Goal: Transaction & Acquisition: Purchase product/service

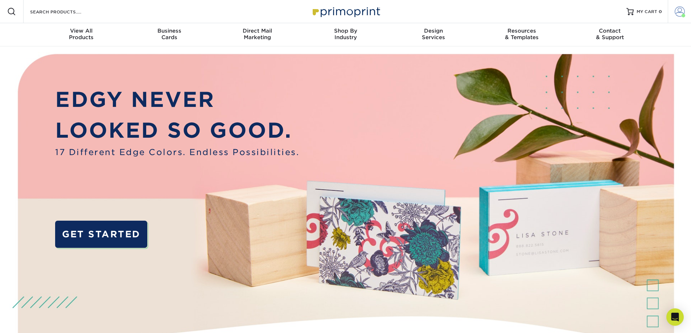
click at [679, 10] on span at bounding box center [679, 12] width 10 height 10
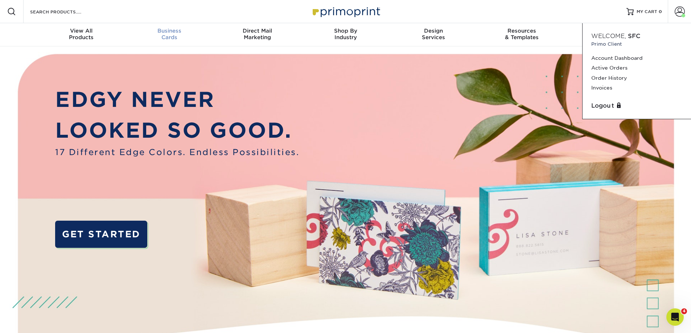
click at [167, 38] on div "Business Cards" at bounding box center [169, 34] width 88 height 13
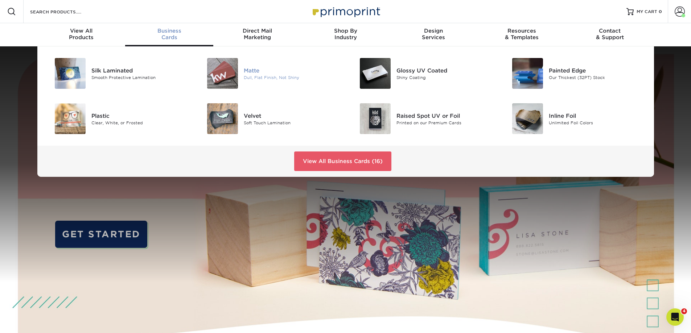
click at [245, 70] on div "Matte" at bounding box center [292, 70] width 96 height 8
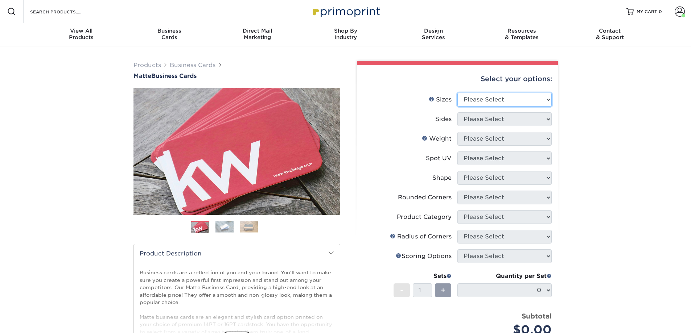
click at [495, 100] on select "Please Select 1.5" x 3.5" - Mini 1.75" x 3.5" - Mini 2" x 2" - Square 2" x 3" -…" at bounding box center [504, 100] width 94 height 14
select select "2.00x3.50"
click at [457, 93] on select "Please Select 1.5" x 3.5" - Mini 1.75" x 3.5" - Mini 2" x 2" - Square 2" x 3" -…" at bounding box center [504, 100] width 94 height 14
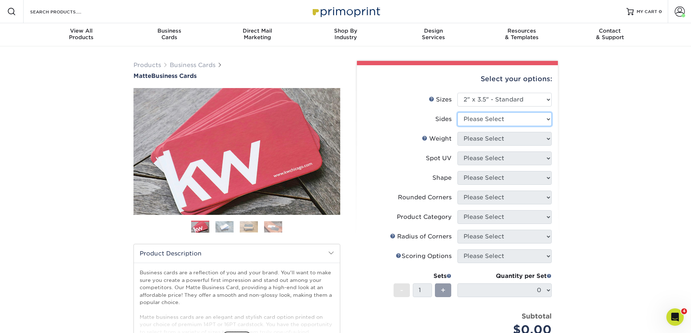
click at [494, 121] on select "Please Select Print Both Sides Print Front Only" at bounding box center [504, 119] width 94 height 14
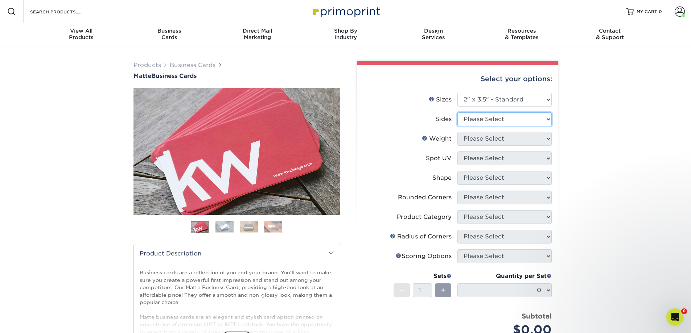
select select "13abbda7-1d64-4f25-8bb2-c179b224825d"
click at [457, 112] on select "Please Select Print Both Sides Print Front Only" at bounding box center [504, 119] width 94 height 14
click at [497, 137] on select "Please Select 16PT 14PT" at bounding box center [504, 139] width 94 height 14
select select "16PT"
click at [457, 132] on select "Please Select 16PT 14PT" at bounding box center [504, 139] width 94 height 14
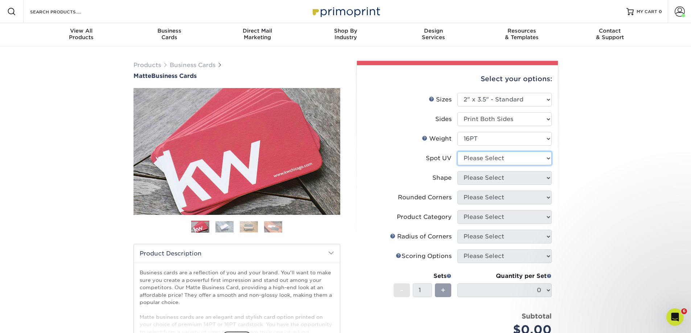
click at [486, 157] on select "Please Select No Spot UV Front and Back (Both Sides) Front Only Back Only" at bounding box center [504, 159] width 94 height 14
select select "3"
click at [457, 152] on select "Please Select No Spot UV Front and Back (Both Sides) Front Only Back Only" at bounding box center [504, 159] width 94 height 14
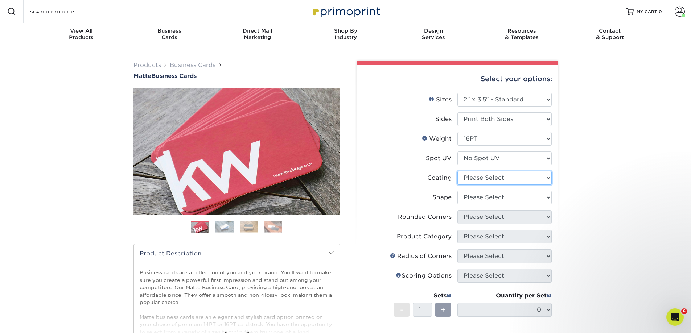
click at [477, 176] on select at bounding box center [504, 178] width 94 height 14
select select "121bb7b5-3b4d-429f-bd8d-bbf80e953313"
click at [457, 171] on select at bounding box center [504, 178] width 94 height 14
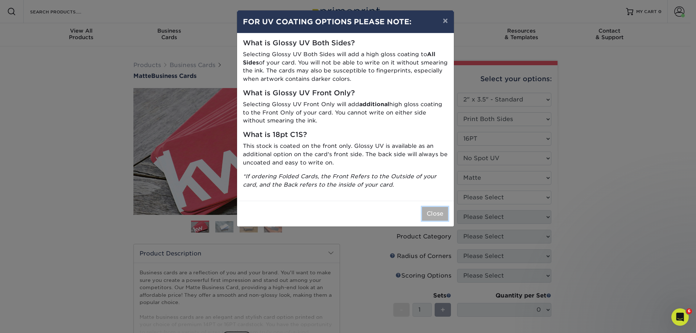
click at [435, 215] on button "Close" at bounding box center [435, 214] width 26 height 14
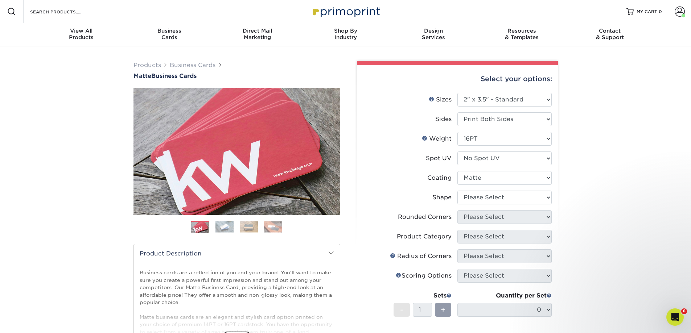
click at [601, 201] on div "Products Business Cards Matte Business Cards Previous Next 100 $ 8" at bounding box center [345, 256] width 691 height 420
click at [530, 195] on select "Please Select Standard Oval" at bounding box center [504, 198] width 94 height 14
select select "standard"
click at [457, 191] on select "Please Select Standard Oval" at bounding box center [504, 198] width 94 height 14
click at [527, 212] on select "Please Select Yes - Round 2 Corners Yes - Round 4 Corners No" at bounding box center [504, 217] width 94 height 14
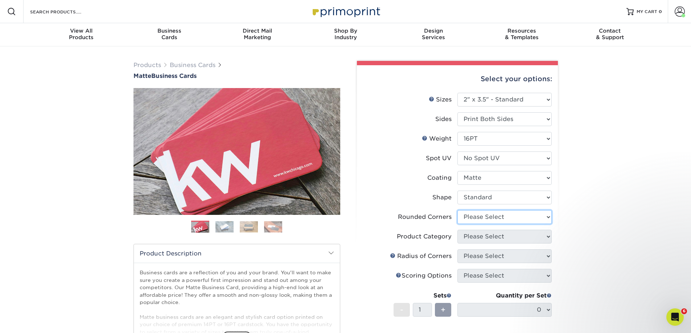
select select "0"
click at [457, 210] on select "Please Select Yes - Round 2 Corners Yes - Round 4 Corners No" at bounding box center [504, 217] width 94 height 14
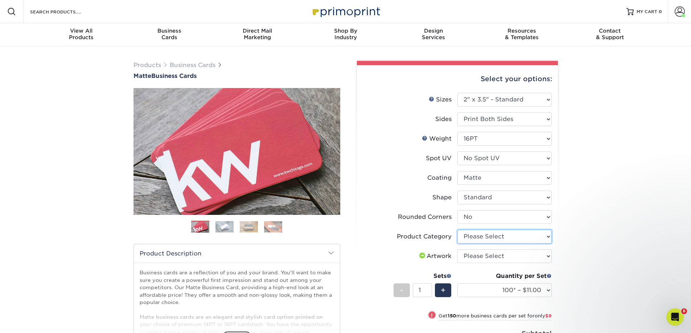
click at [500, 237] on select "Please Select Business Cards" at bounding box center [504, 237] width 94 height 14
select select "3b5148f1-0588-4f88-a218-97bcfdce65c1"
click at [457, 230] on select "Please Select Business Cards" at bounding box center [504, 237] width 94 height 14
click at [504, 255] on select "Please Select I will upload files I need a design - $100" at bounding box center [504, 256] width 94 height 14
select select "upload"
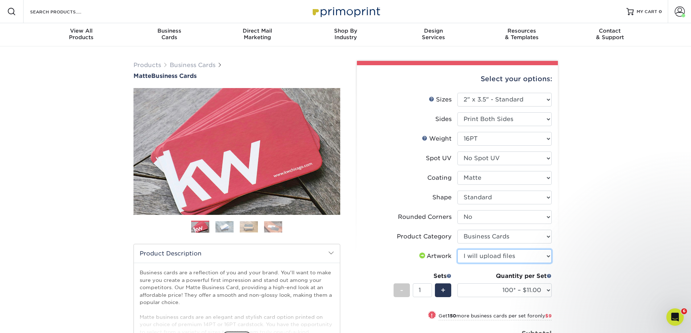
click at [457, 249] on select "Please Select I will upload files I need a design - $100" at bounding box center [504, 256] width 94 height 14
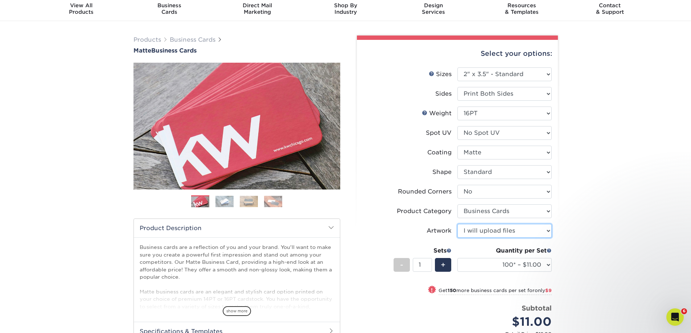
scroll to position [36, 0]
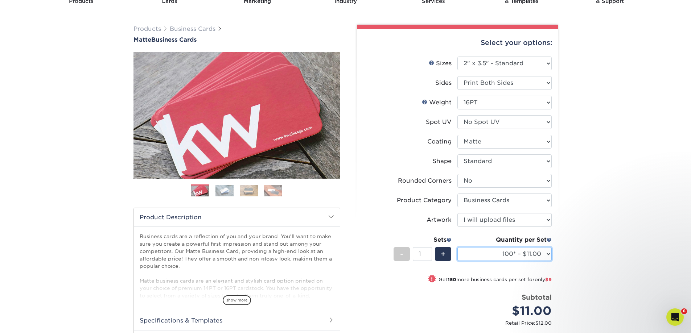
click at [542, 259] on select "100* – $11.00 250* – $20.00 500 – $39.00 1000 – $49.00 2500 – $87.00 5000 – $16…" at bounding box center [504, 254] width 94 height 14
select select "500 – $39.00"
click at [457, 247] on select "100* – $11.00 250* – $20.00 500 – $39.00 1000 – $49.00 2500 – $87.00 5000 – $16…" at bounding box center [504, 254] width 94 height 14
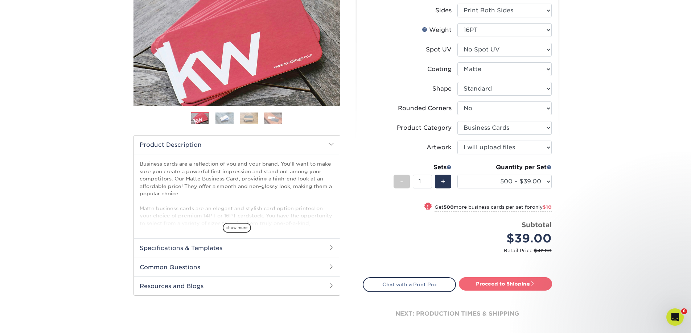
click at [514, 281] on link "Proceed to Shipping" at bounding box center [505, 283] width 93 height 13
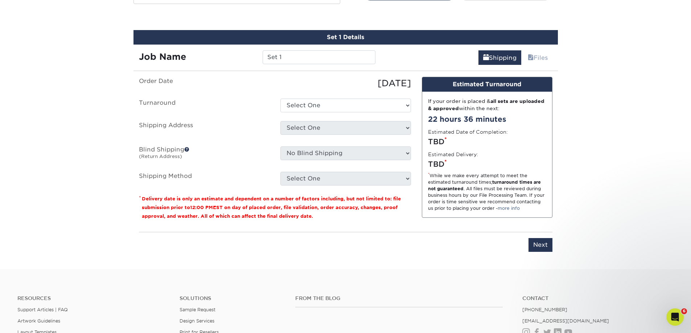
scroll to position [406, 0]
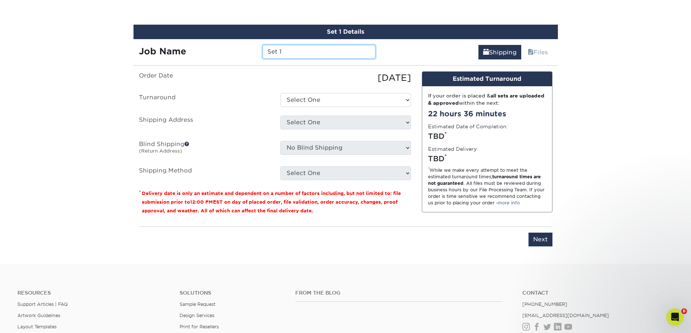
drag, startPoint x: 274, startPoint y: 54, endPoint x: 262, endPoint y: 54, distance: 12.3
click at [263, 54] on input "Set 1" at bounding box center [319, 52] width 113 height 14
type input "N"
type input "Beechwood NABT Kinney"
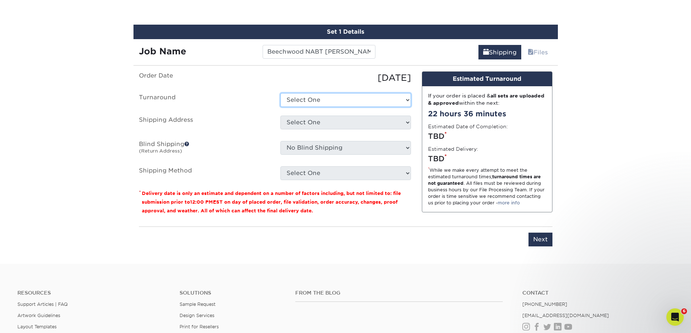
click at [322, 102] on select "Select One 2-4 Business Days 2 Day Next Business Day" at bounding box center [345, 100] width 131 height 14
select select "b78ebb40-f3d8-446a-8df3-6de10c612245"
click at [280, 93] on select "Select One 2-4 Business Days 2 Day Next Business Day" at bounding box center [345, 100] width 131 height 14
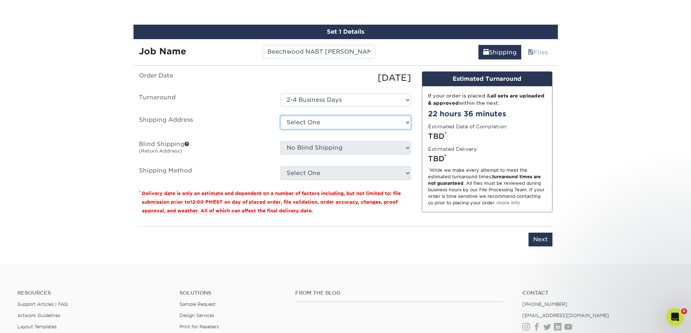
click at [329, 125] on select "Select One Beechwood Green Bay Beechwood Madison Beechwood Sales & Service Bret…" at bounding box center [345, 123] width 131 height 14
select select "36843"
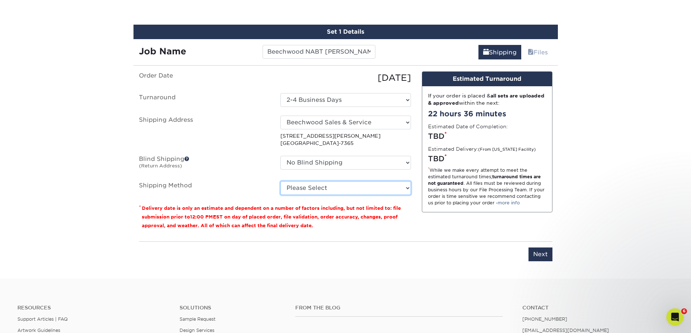
click at [363, 186] on select "Please Select Ground Shipping (+$8.96) 3 Day Shipping Service (+$15.34) 2 Day A…" at bounding box center [345, 188] width 131 height 14
select select "03"
click at [280, 181] on select "Please Select Ground Shipping (+$8.96) 3 Day Shipping Service (+$15.34) 2 Day A…" at bounding box center [345, 188] width 131 height 14
click at [543, 256] on input "Next" at bounding box center [540, 255] width 24 height 14
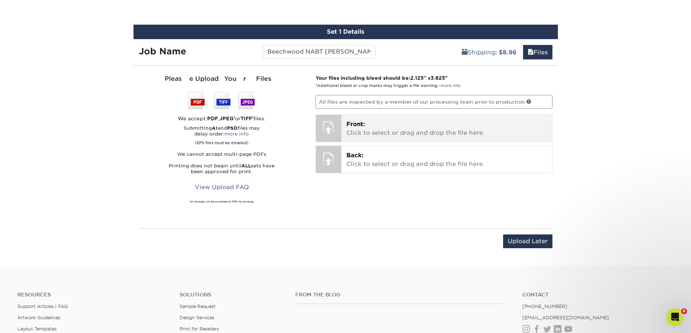
click at [470, 131] on p "Front: Click to select or drag and drop the file here." at bounding box center [446, 128] width 201 height 17
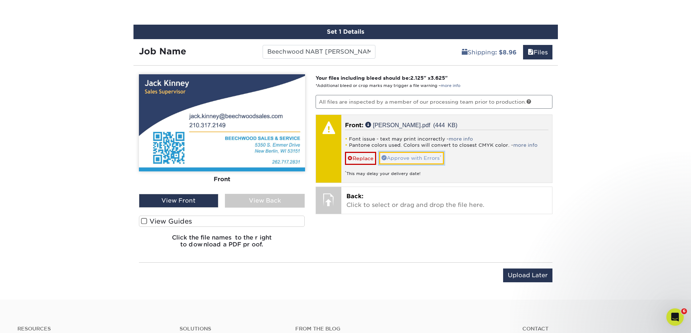
click at [404, 157] on link "Approve with Errors *" at bounding box center [411, 158] width 65 height 12
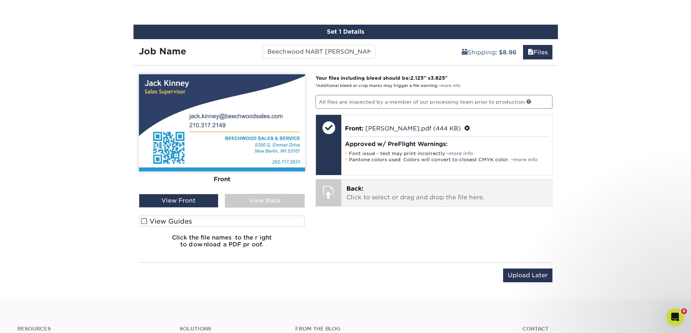
click at [384, 194] on p "Back: Click to select or drag and drop the file here." at bounding box center [446, 193] width 201 height 17
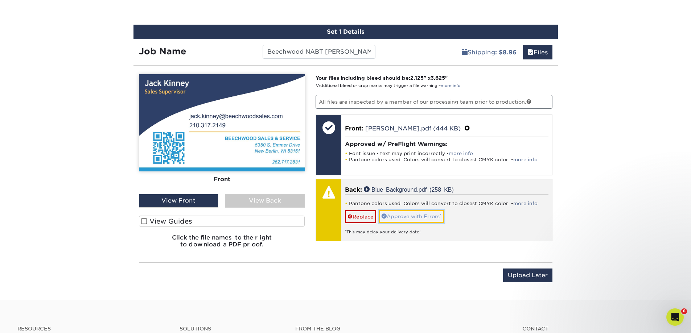
click at [393, 216] on link "Approve with Errors *" at bounding box center [411, 216] width 65 height 12
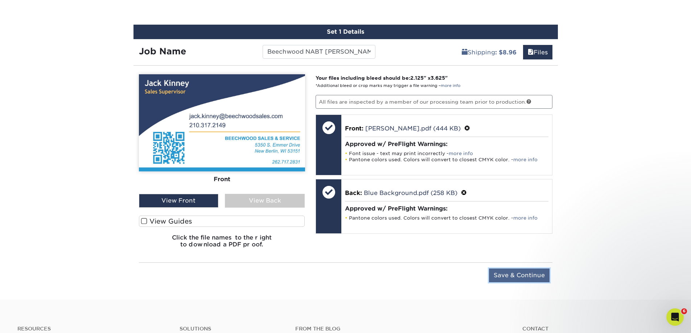
click at [533, 279] on input "Save & Continue" at bounding box center [519, 276] width 61 height 14
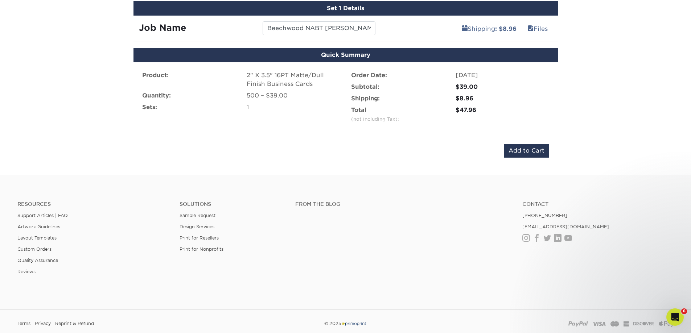
scroll to position [442, 0]
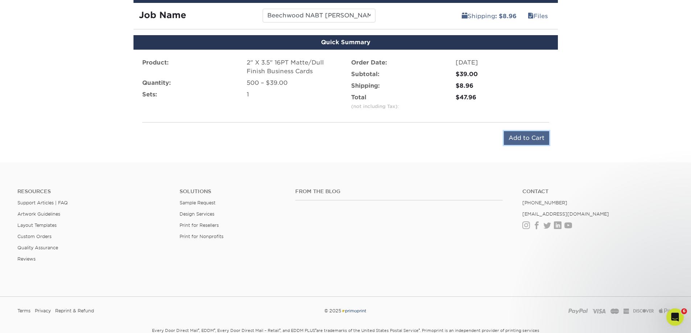
click at [519, 137] on input "Add to Cart" at bounding box center [526, 138] width 45 height 14
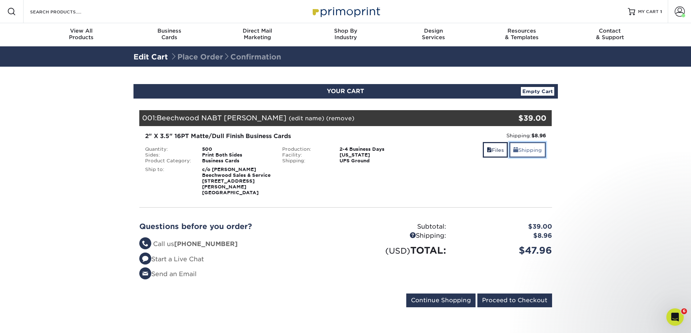
click at [524, 152] on link "Shipping" at bounding box center [527, 150] width 37 height 16
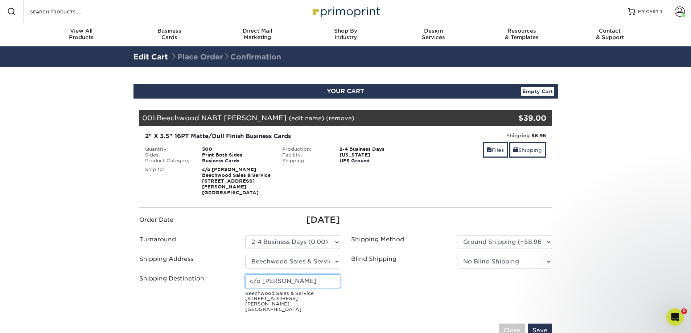
drag, startPoint x: 309, startPoint y: 273, endPoint x: 262, endPoint y: 276, distance: 47.2
click at [262, 276] on input "c/o Jack Sobczak" at bounding box center [292, 281] width 95 height 14
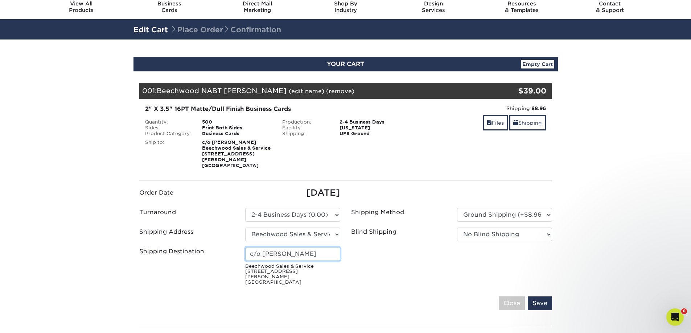
scroll to position [73, 0]
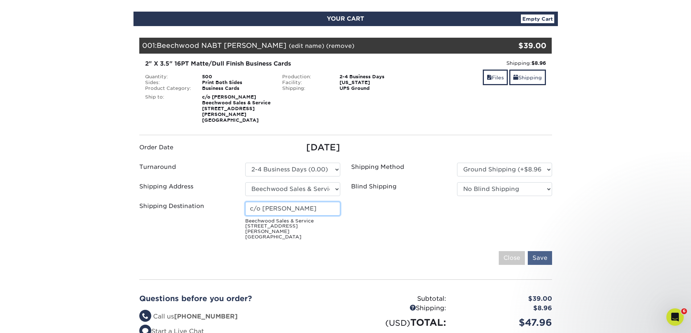
type input "c/o Ellie Meurer"
click at [541, 251] on input "Save" at bounding box center [540, 258] width 24 height 14
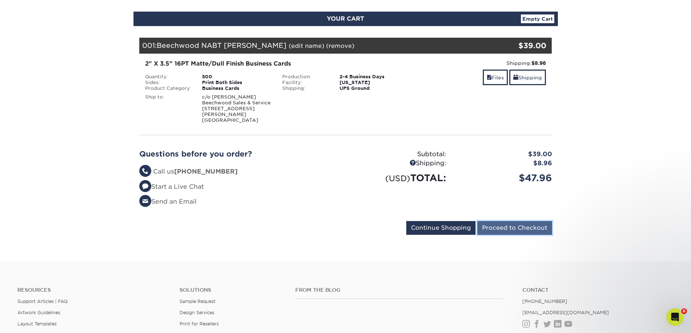
click at [505, 221] on input "Proceed to Checkout" at bounding box center [514, 228] width 75 height 14
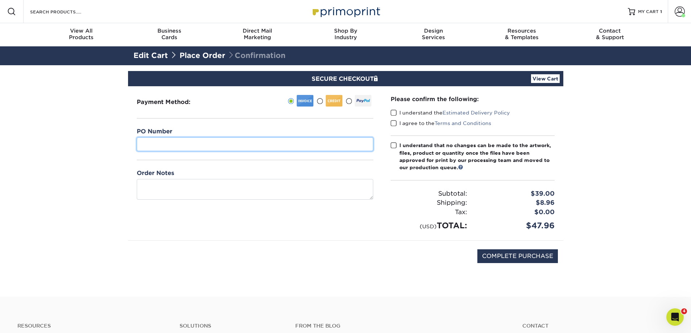
click at [205, 147] on input "text" at bounding box center [255, 144] width 236 height 14
type input "Beechwood"
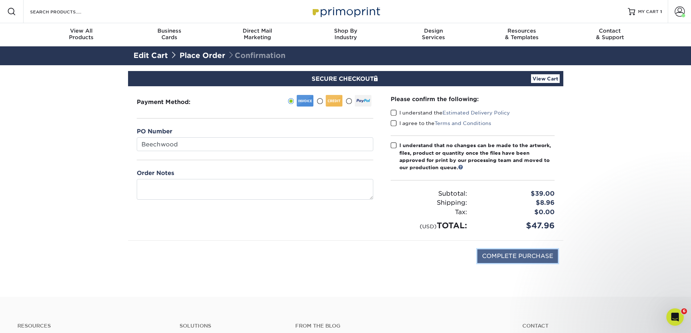
click at [507, 257] on input "COMPLETE PURCHASE" at bounding box center [517, 256] width 80 height 14
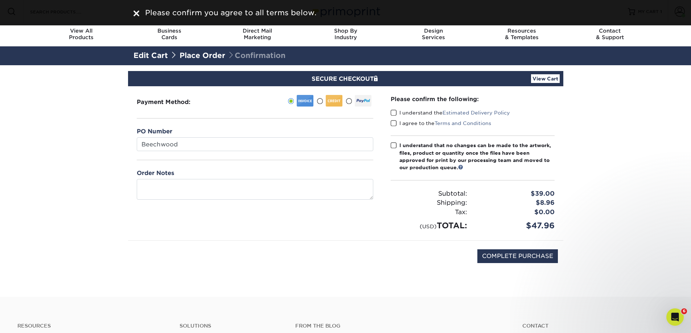
click at [393, 111] on span at bounding box center [394, 113] width 6 height 7
click at [0, 0] on input "I understand the Estimated Delivery Policy" at bounding box center [0, 0] width 0 height 0
click at [393, 123] on span at bounding box center [394, 123] width 6 height 7
click at [0, 0] on input "I agree to the Terms and Conditions" at bounding box center [0, 0] width 0 height 0
click at [394, 144] on span at bounding box center [394, 145] width 6 height 7
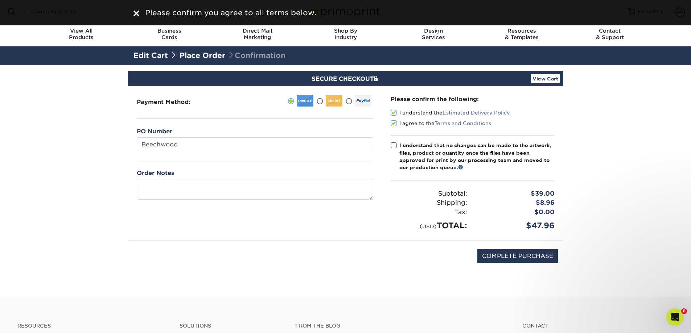
click at [0, 0] on input "I understand that no changes can be made to the artwork, files, product or quan…" at bounding box center [0, 0] width 0 height 0
click at [503, 252] on input "COMPLETE PURCHASE" at bounding box center [517, 256] width 80 height 14
type input "PROCESSING, PLEASE WAIT..."
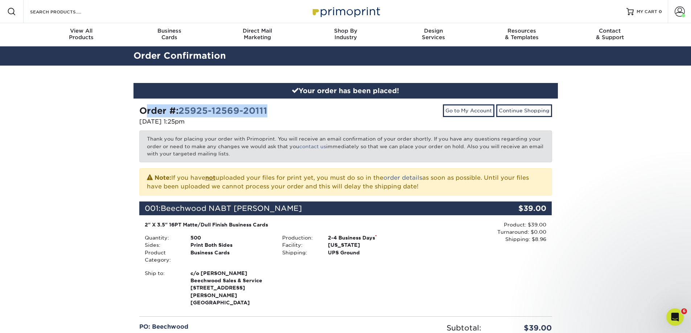
drag, startPoint x: 271, startPoint y: 111, endPoint x: 133, endPoint y: 110, distance: 137.4
click at [133, 110] on div "Your order has been placed! Order #: 25925-12569-20111 09/25/2025 1:25pm Go to …" at bounding box center [345, 283] width 435 height 435
copy strong "Order #: 25925-12569-20111"
